Goal: Task Accomplishment & Management: Use online tool/utility

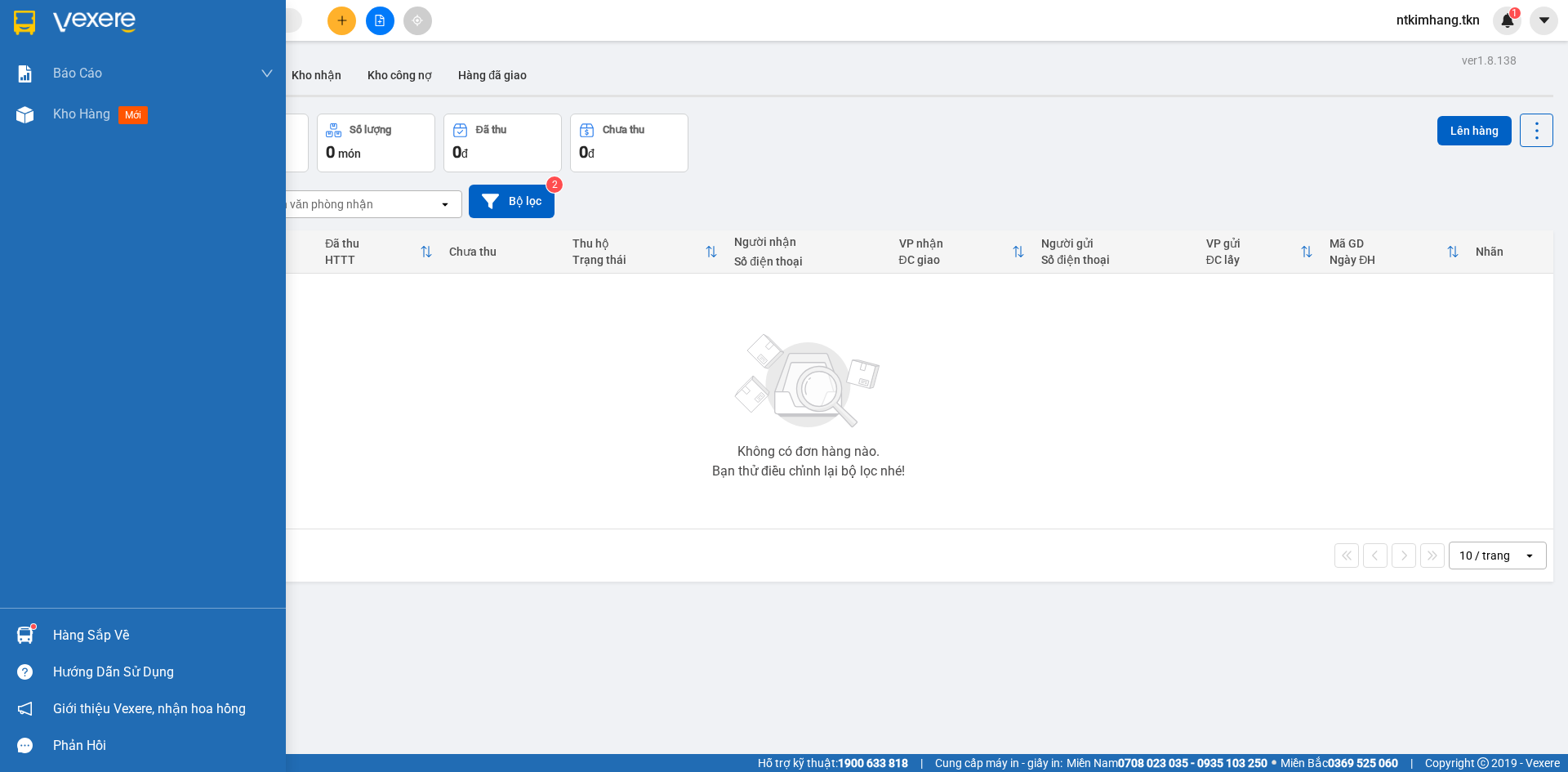
click at [18, 624] on div at bounding box center [25, 635] width 28 height 28
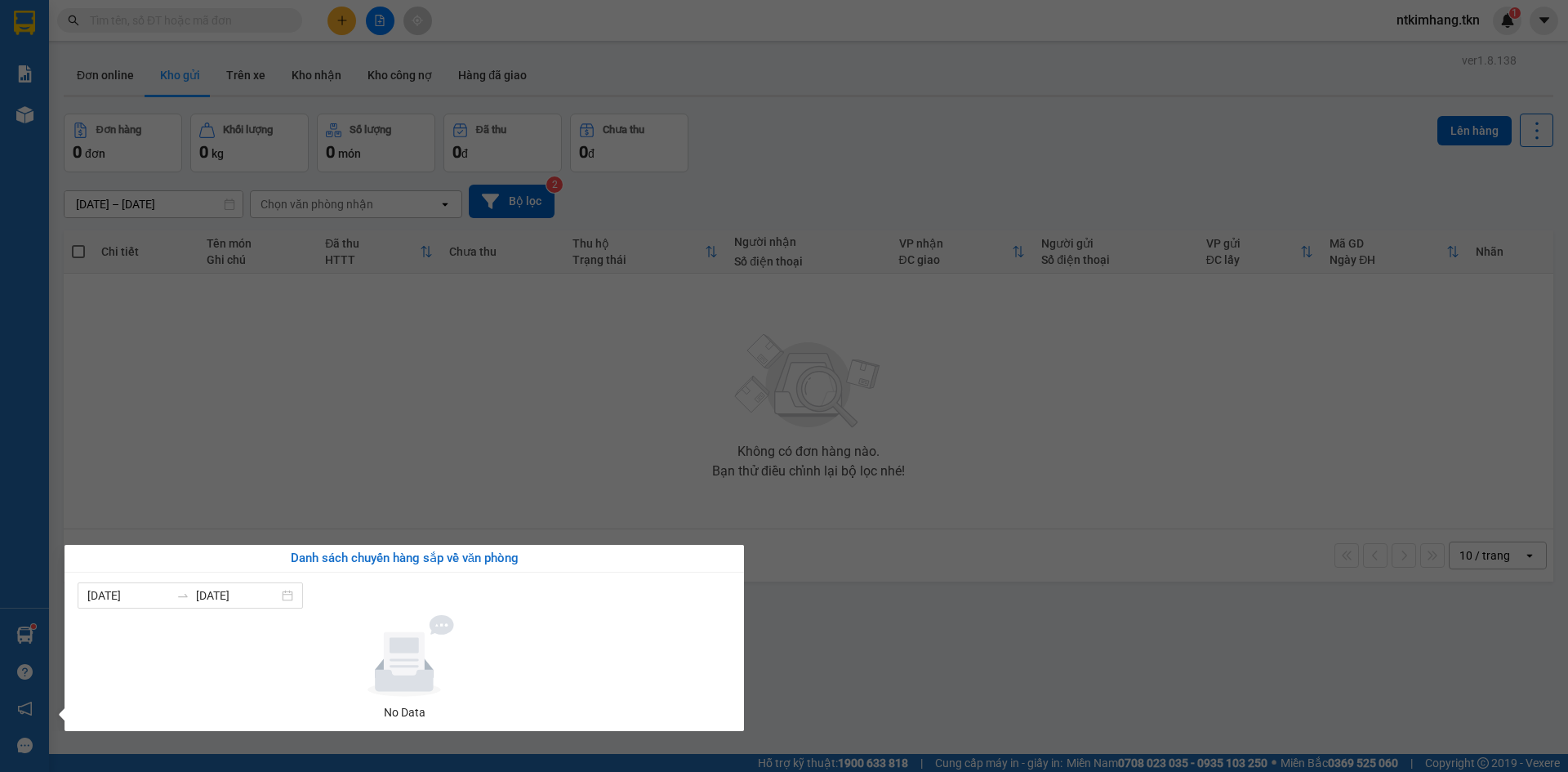
drag, startPoint x: 965, startPoint y: 629, endPoint x: 302, endPoint y: 562, distance: 666.4
click at [956, 629] on section "Kết quả [PERSON_NAME] ( 0 ) Bộ lọc No Data ntkimhang.tkn 1 [PERSON_NAME] [PERSO…" at bounding box center [784, 386] width 1568 height 772
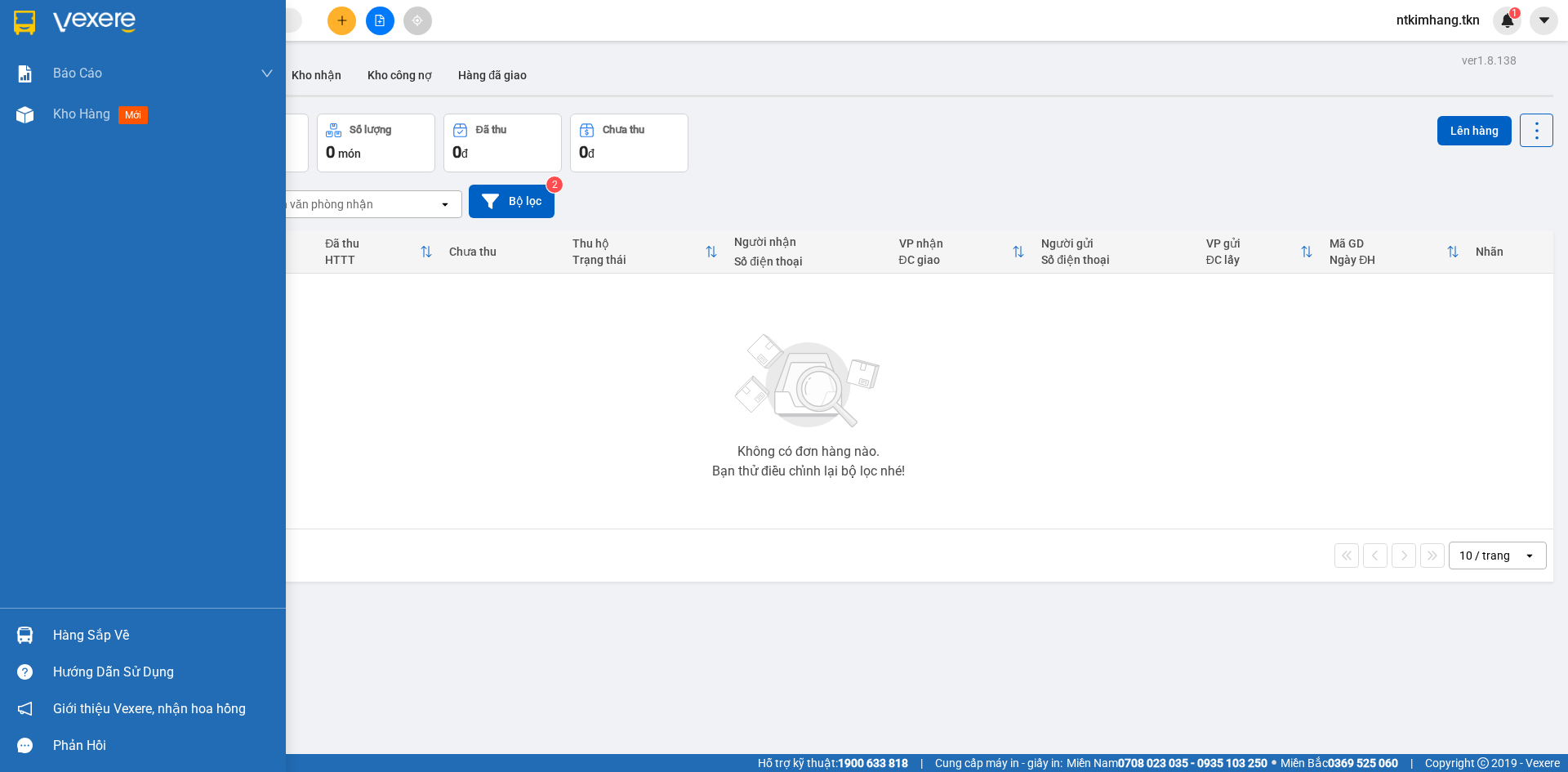
click at [91, 632] on div "Hàng sắp về" at bounding box center [163, 635] width 220 height 24
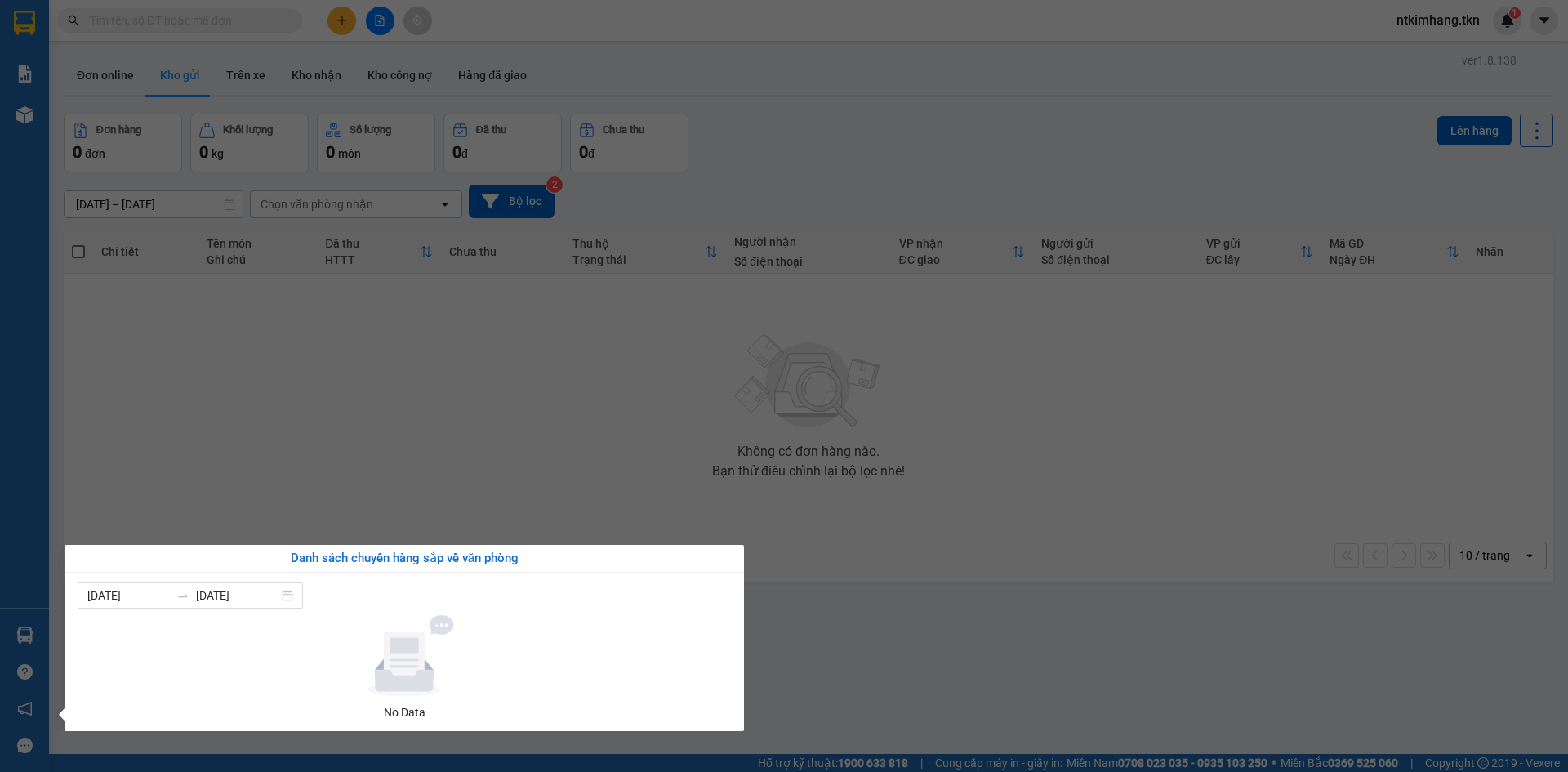
click at [962, 664] on section "Kết quả [PERSON_NAME] ( 0 ) Bộ lọc No Data ntkimhang.tkn 1 [PERSON_NAME] [PERSO…" at bounding box center [784, 386] width 1568 height 772
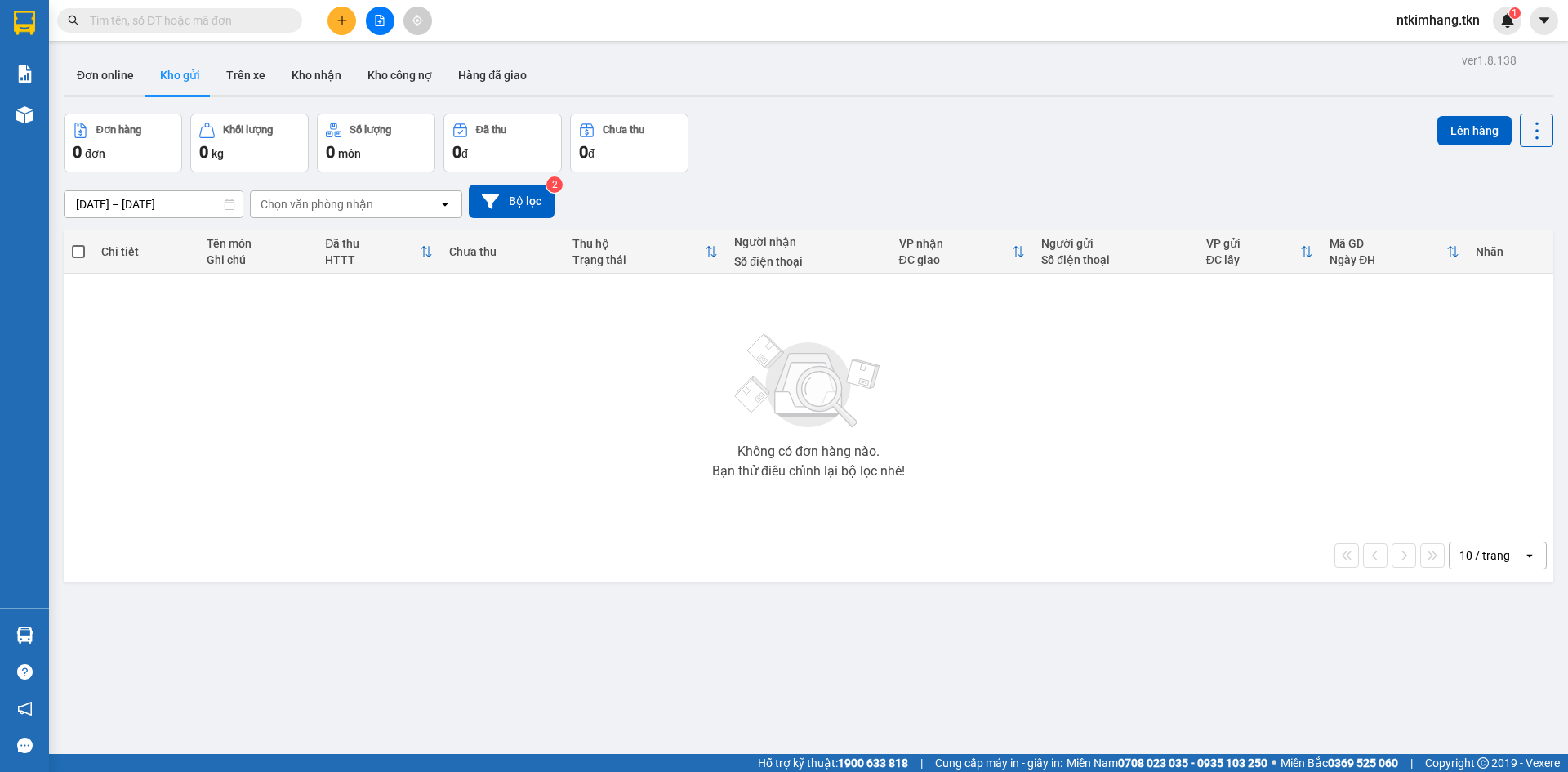
click at [212, 22] on input "text" at bounding box center [186, 21] width 193 height 18
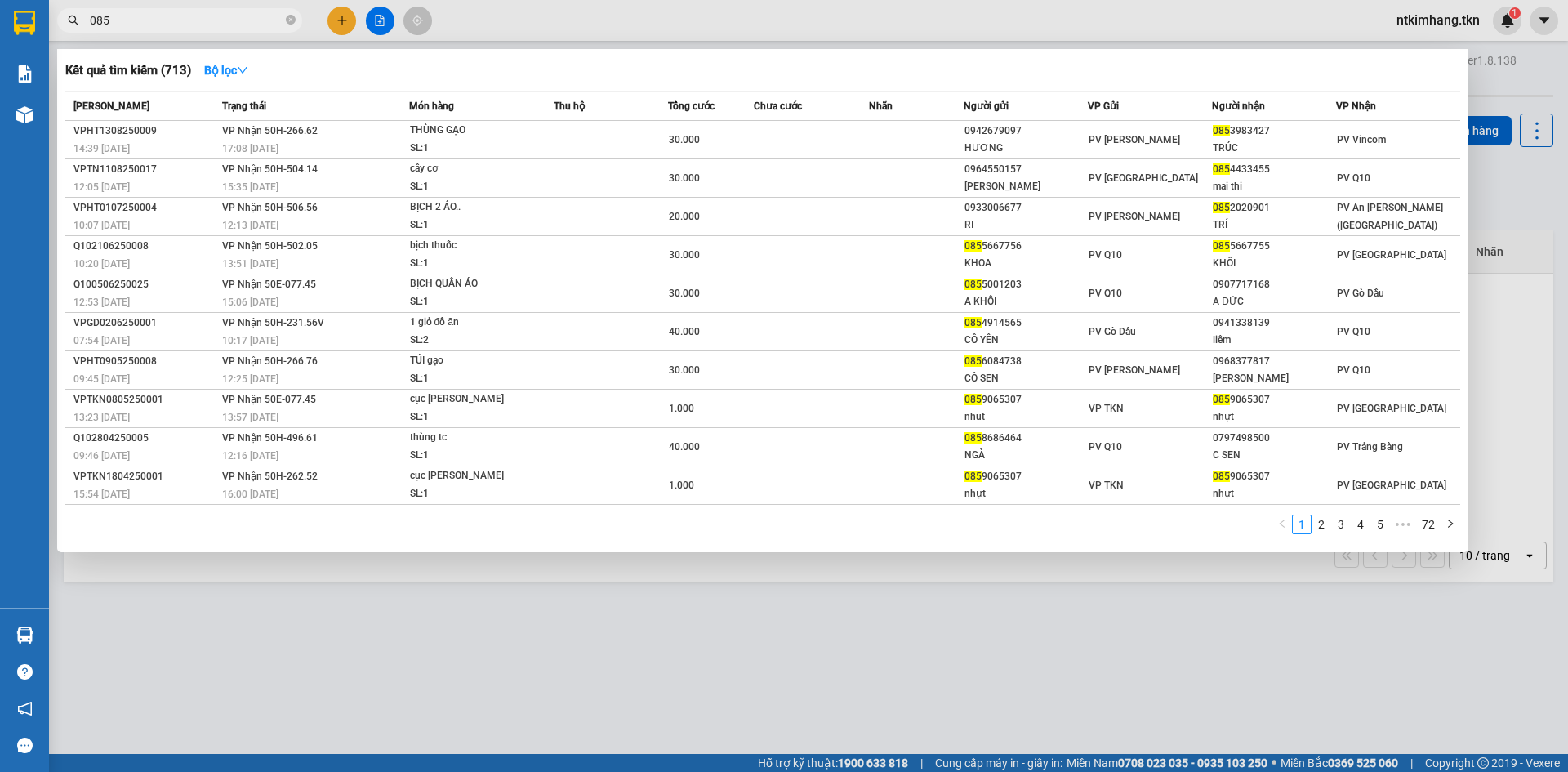
type input "085"
click at [289, 24] on icon "close-circle" at bounding box center [291, 20] width 10 height 10
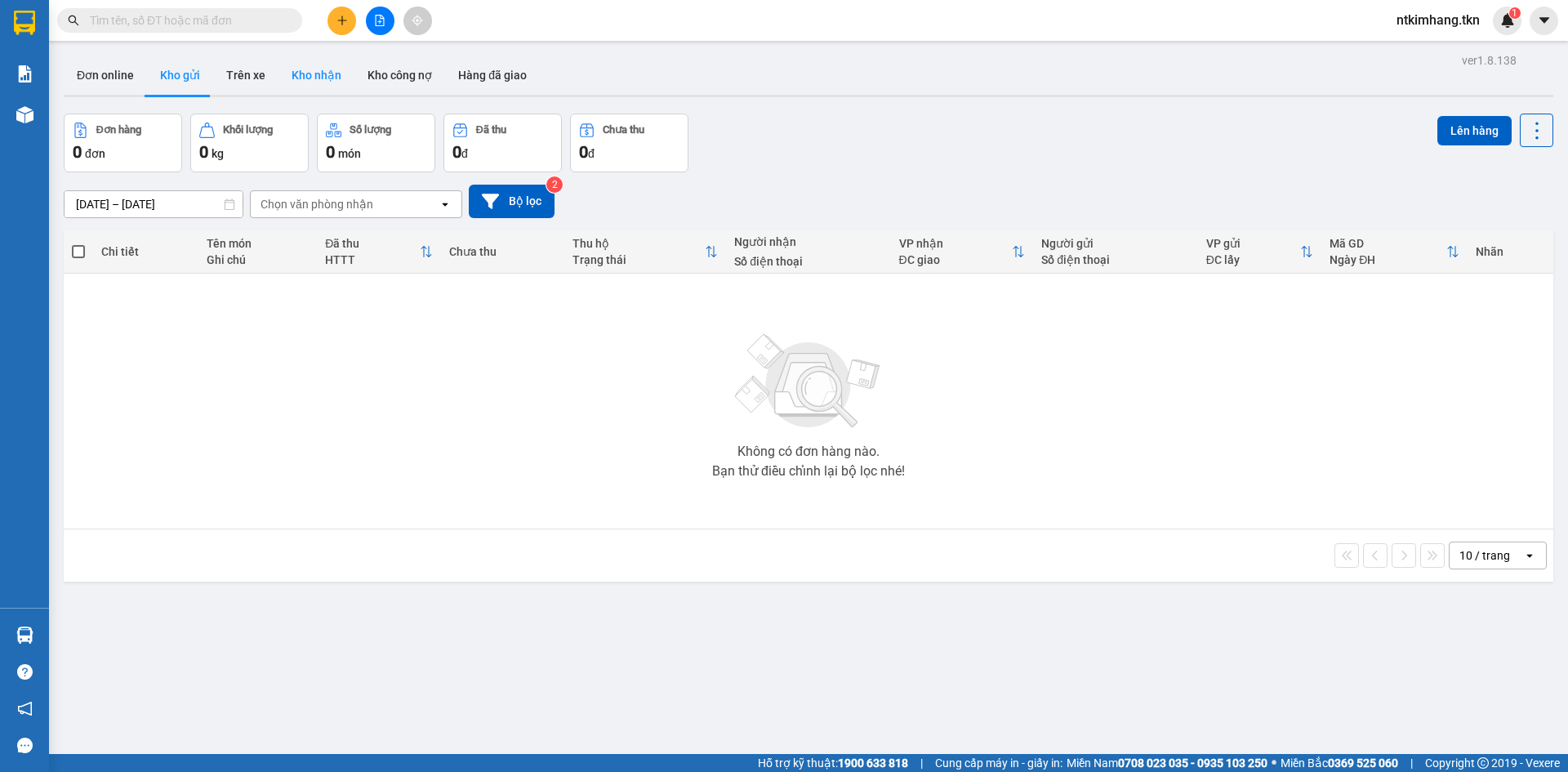
click at [294, 76] on button "Kho nhận" at bounding box center [316, 75] width 76 height 39
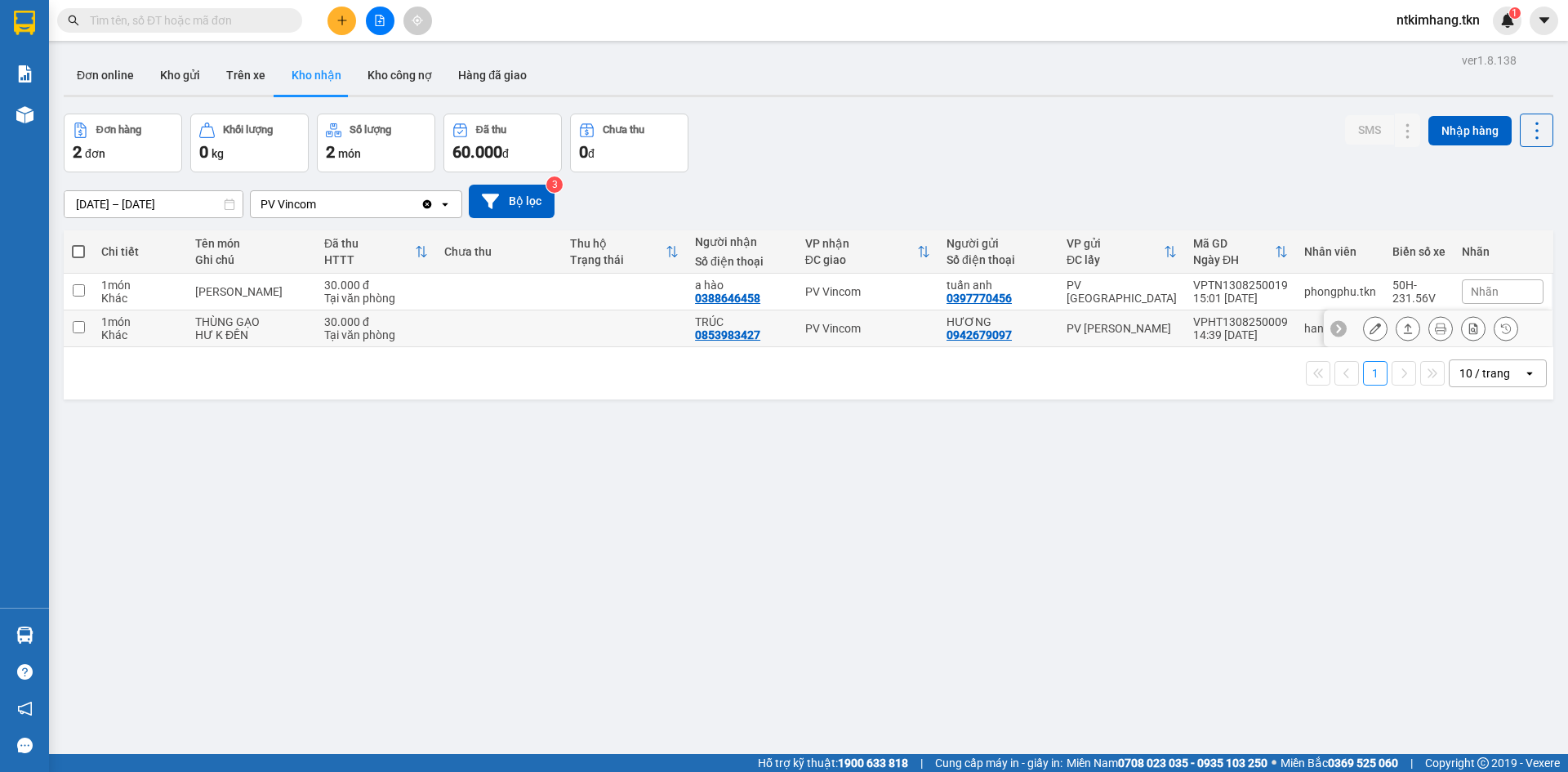
click at [81, 325] on input "checkbox" at bounding box center [78, 327] width 12 height 12
checkbox input "true"
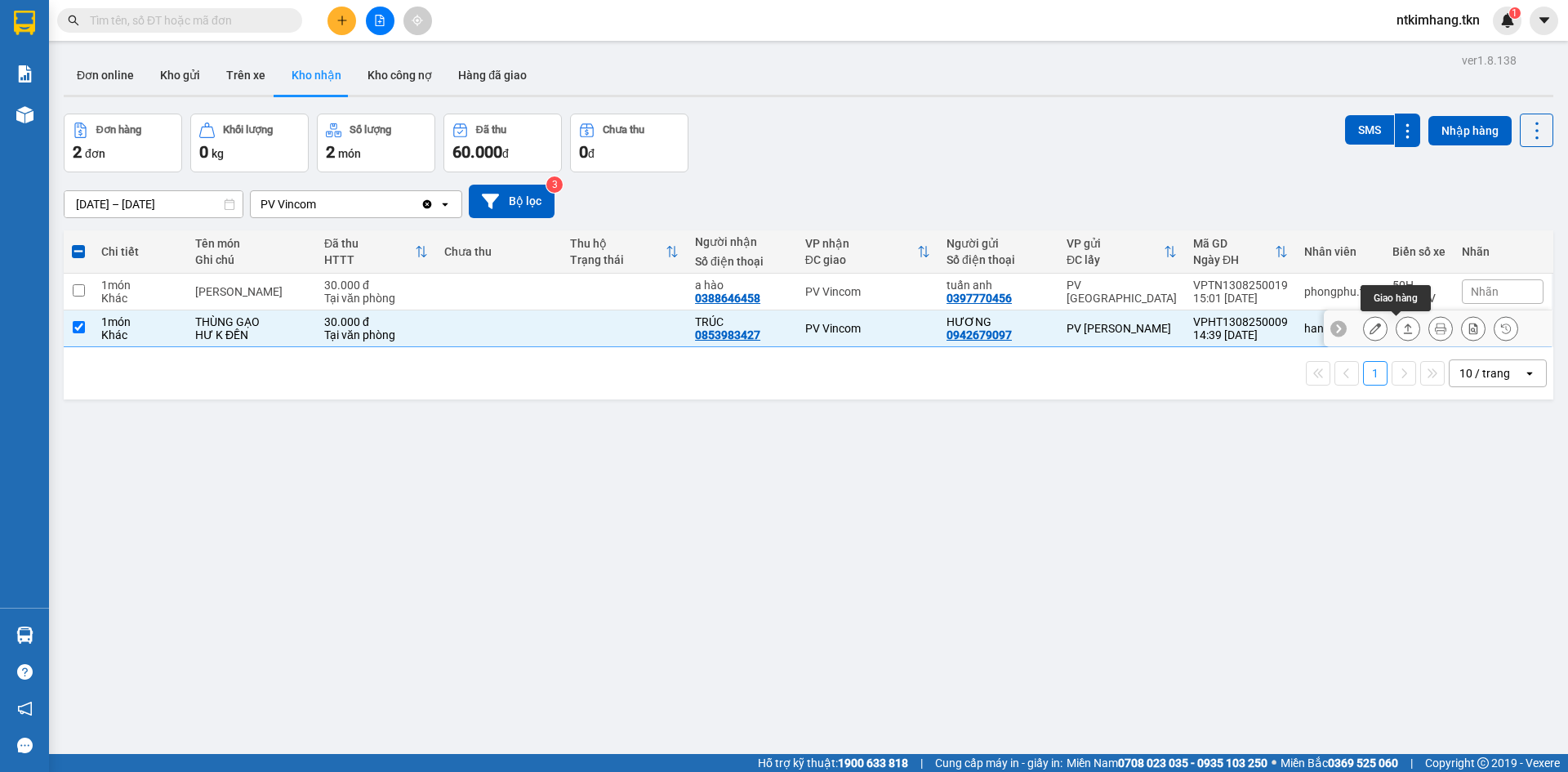
click at [1403, 328] on icon at bounding box center [1408, 329] width 9 height 10
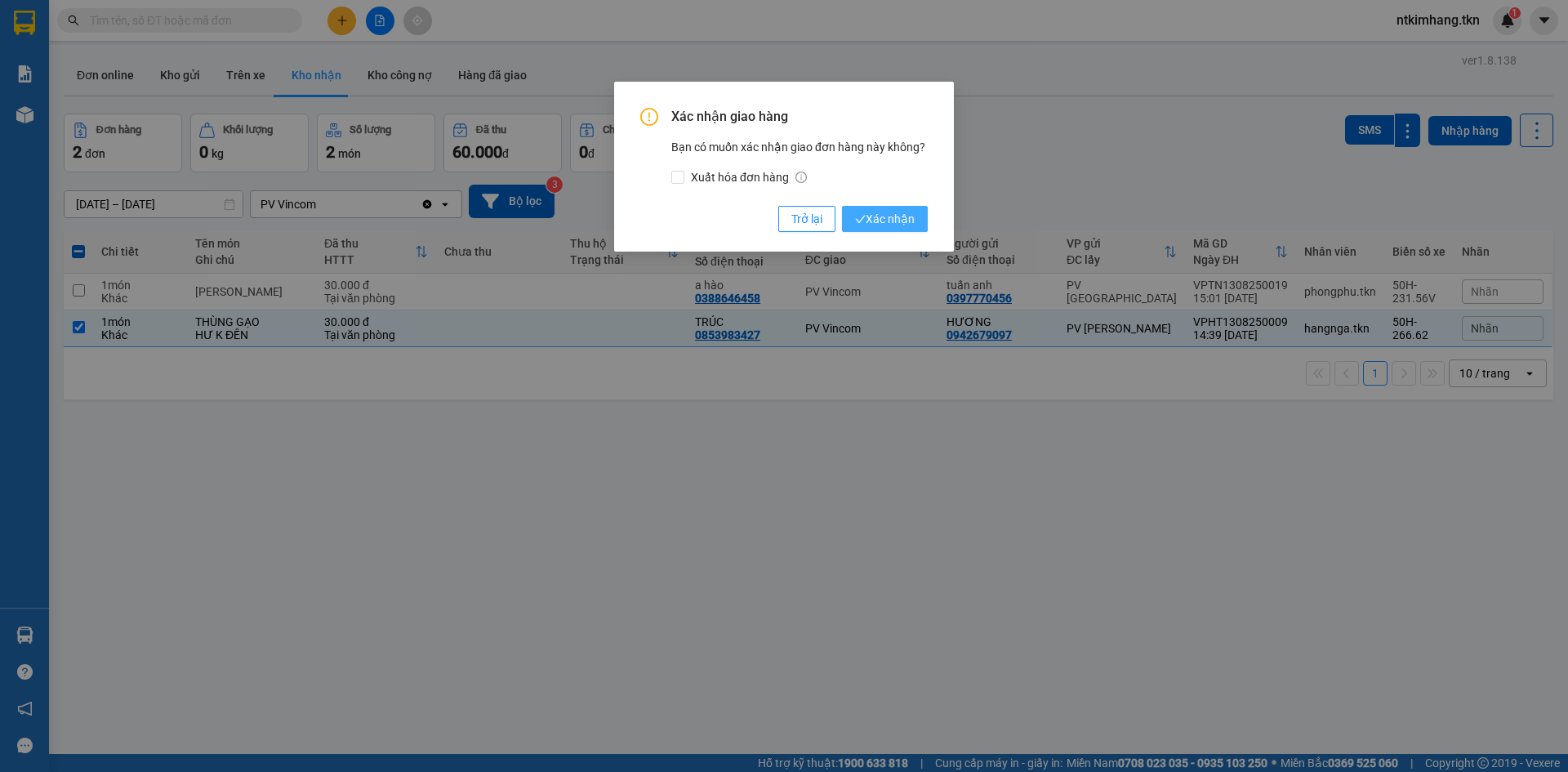
click at [887, 225] on span "Xác nhận" at bounding box center [885, 219] width 60 height 18
